Goal: Navigation & Orientation: Find specific page/section

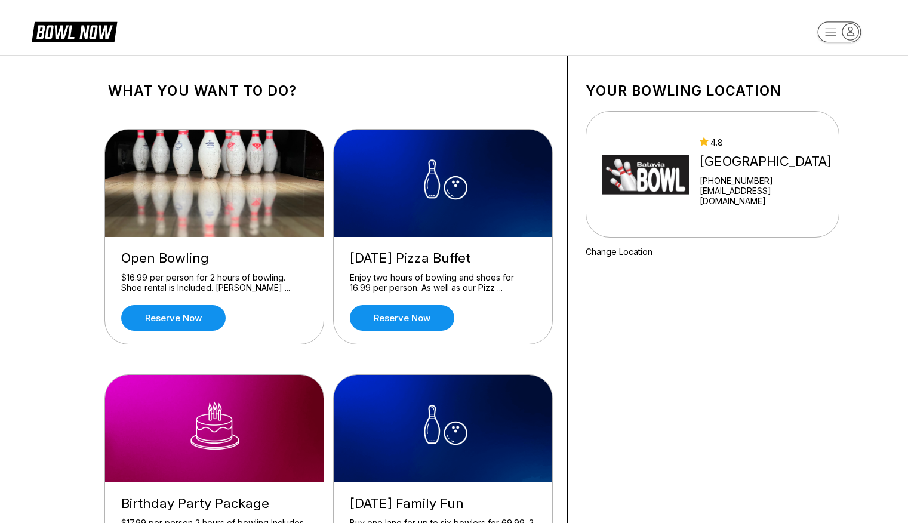
click at [633, 256] on link "Change Location" at bounding box center [619, 252] width 67 height 10
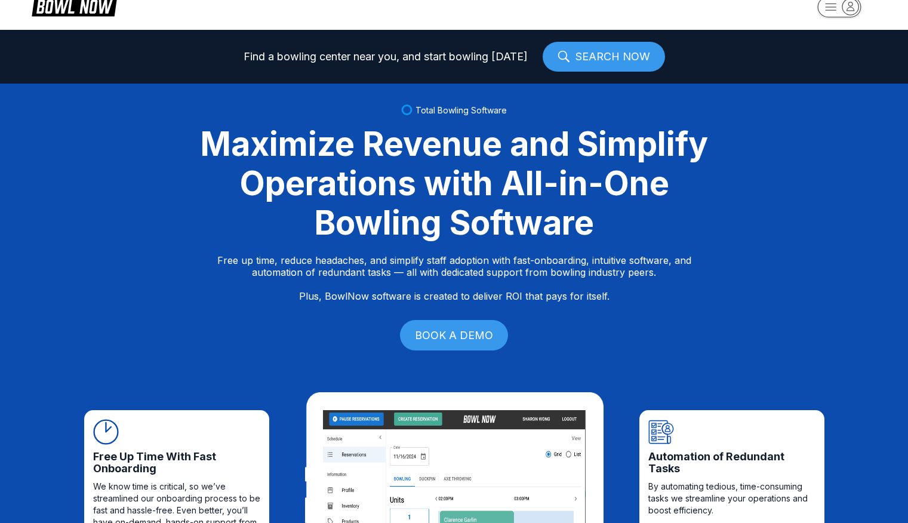
scroll to position [26, 0]
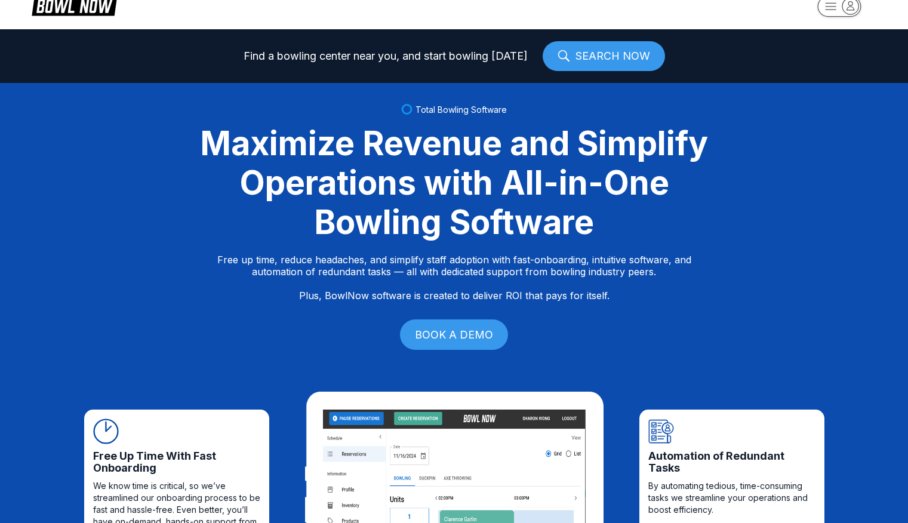
click at [610, 61] on link "SEARCH NOW" at bounding box center [604, 56] width 122 height 30
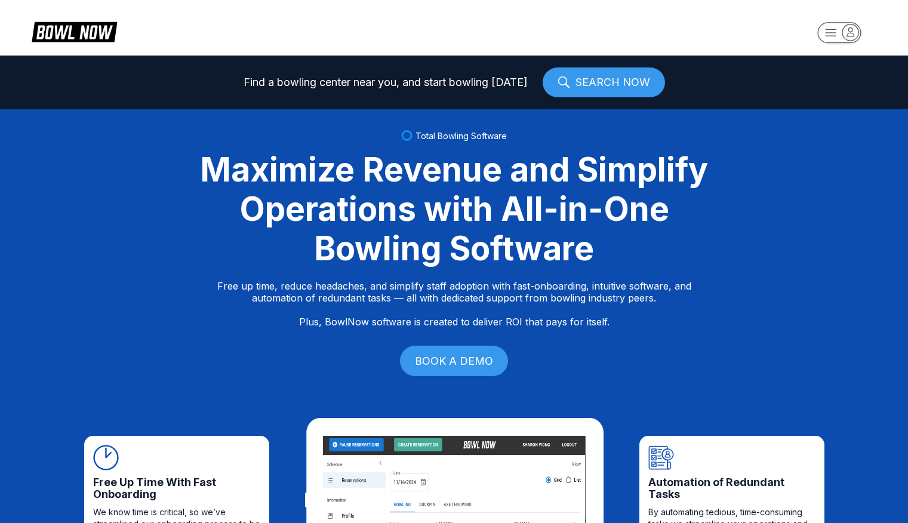
scroll to position [0, 0]
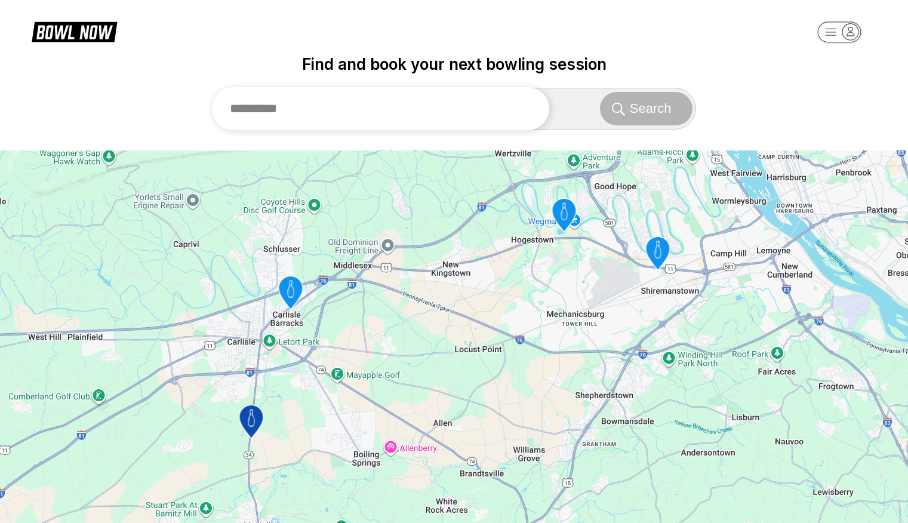
click at [356, 124] on input "text" at bounding box center [381, 108] width 338 height 43
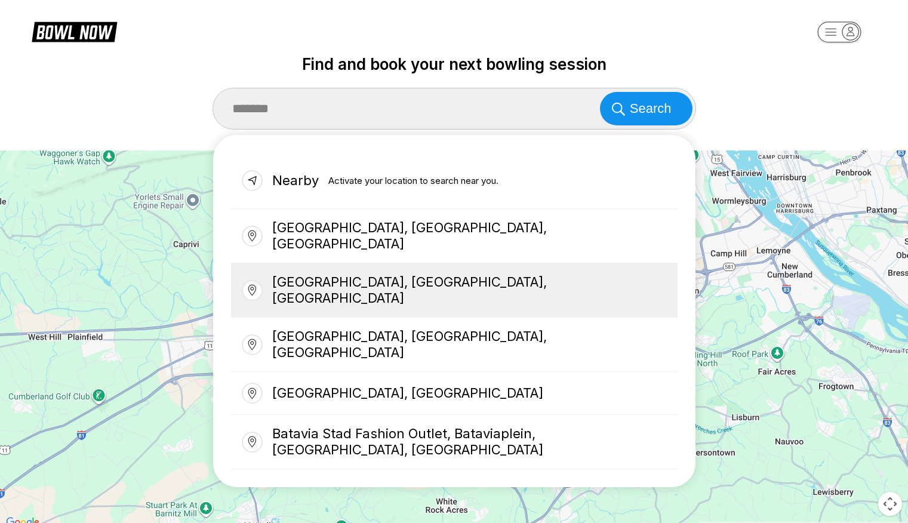
click at [354, 278] on div "[GEOGRAPHIC_DATA], [GEOGRAPHIC_DATA], [GEOGRAPHIC_DATA]" at bounding box center [454, 290] width 447 height 54
type input "**********"
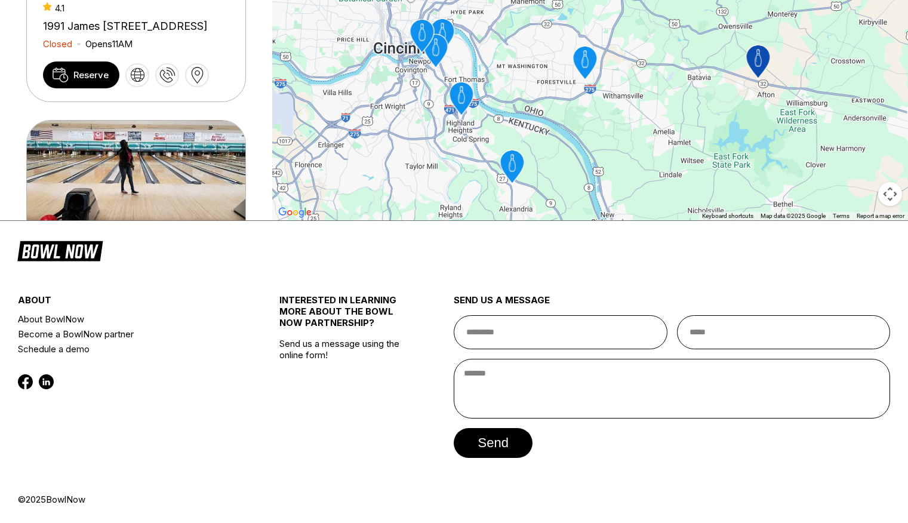
scroll to position [310, 0]
click at [513, 164] on icon "Southern Lanes Sports Center" at bounding box center [512, 166] width 24 height 33
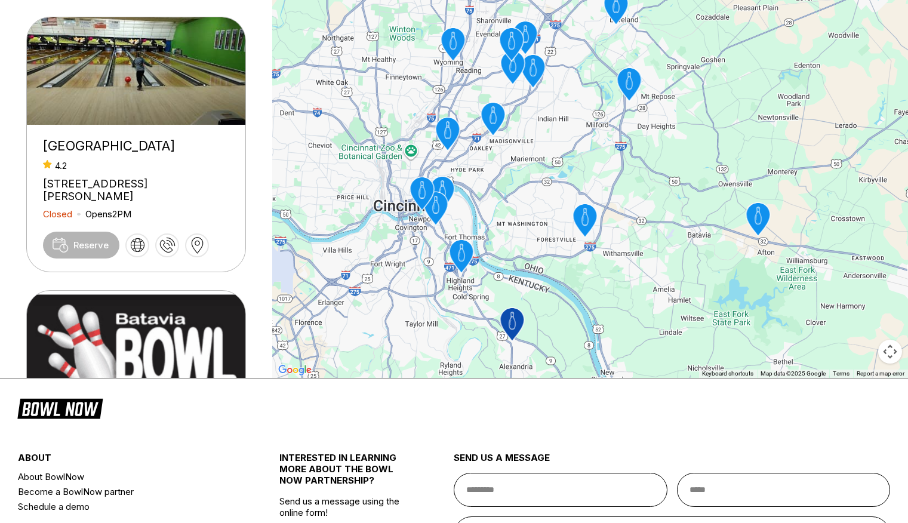
scroll to position [126, 0]
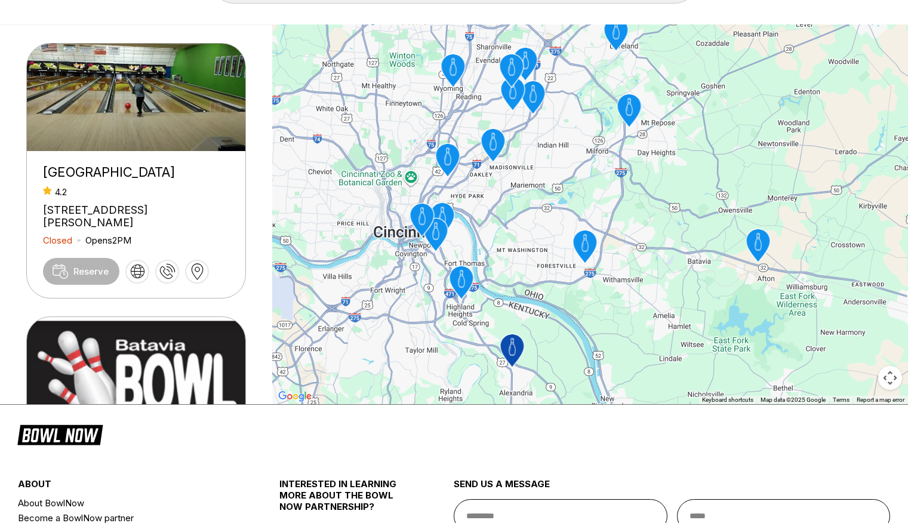
click at [513, 350] on icon "Southern Lanes Sports Center" at bounding box center [512, 350] width 24 height 33
click at [583, 239] on icon "Cherry Grove Lanes" at bounding box center [585, 246] width 24 height 33
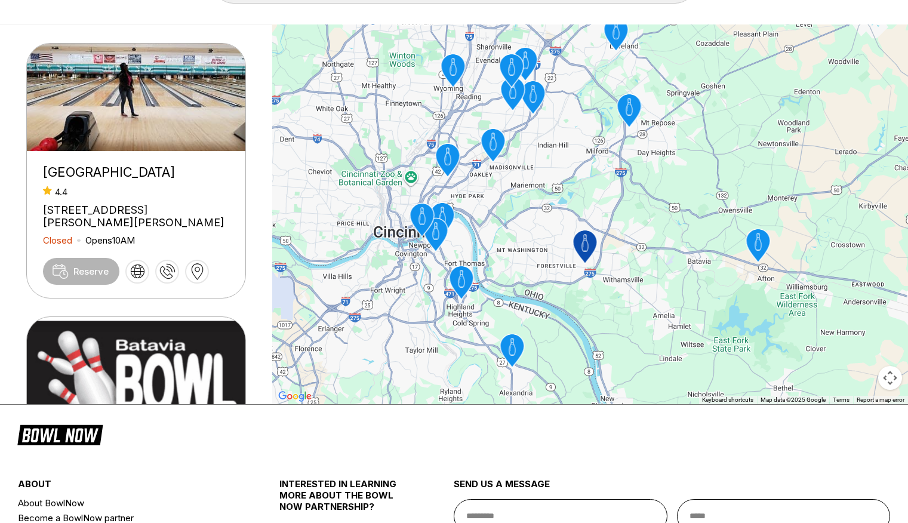
click at [756, 244] on icon "Batavia Bowl" at bounding box center [758, 245] width 24 height 33
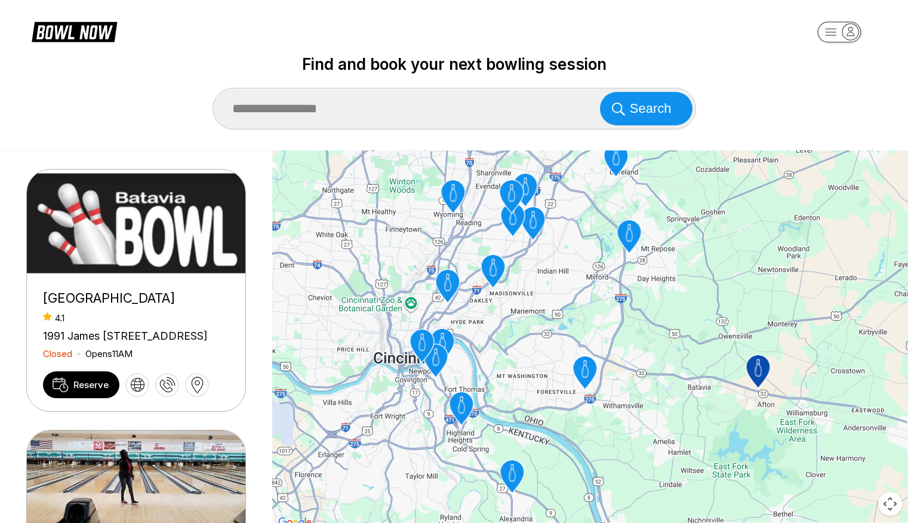
scroll to position [0, 0]
